Goal: Information Seeking & Learning: Learn about a topic

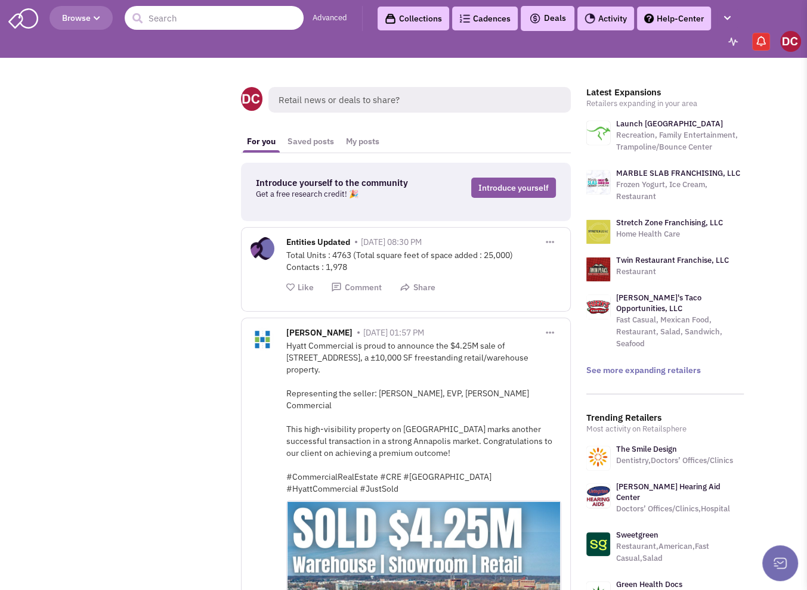
click at [182, 14] on input "text" at bounding box center [214, 18] width 179 height 24
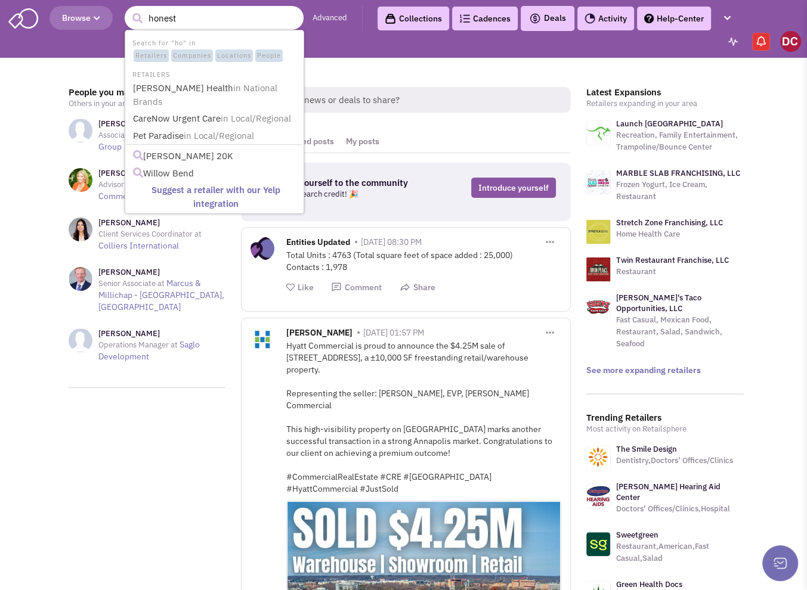
type input "honest1"
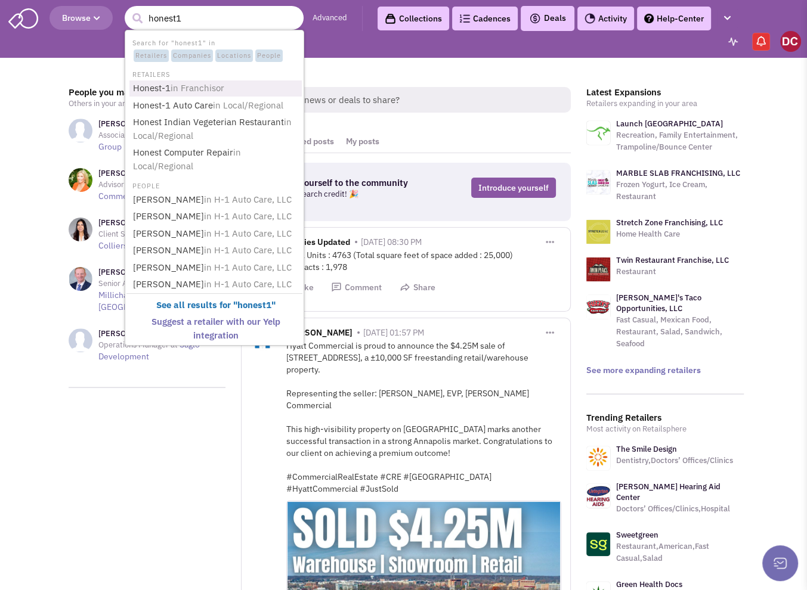
click at [177, 85] on span "in Franchisor" at bounding box center [197, 87] width 54 height 11
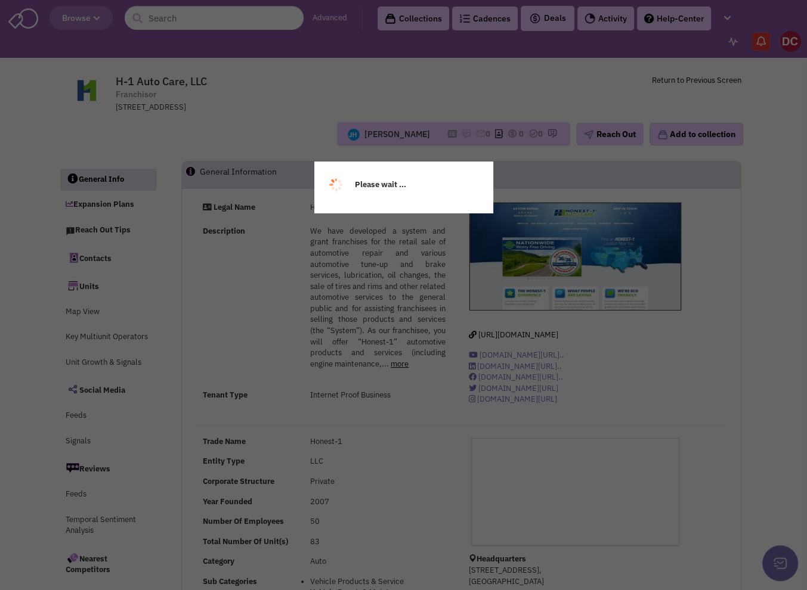
select select
